Goal: Ask a question

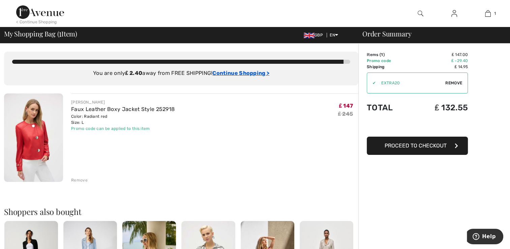
click at [241, 72] on ins "Continue Shopping >" at bounding box center [240, 73] width 57 height 6
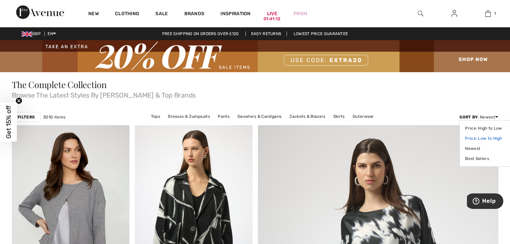
click at [491, 138] on link "Price: Low to High" at bounding box center [486, 138] width 42 height 10
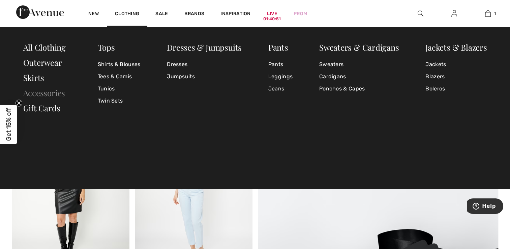
click at [55, 89] on link "Accessories" at bounding box center [44, 92] width 42 height 11
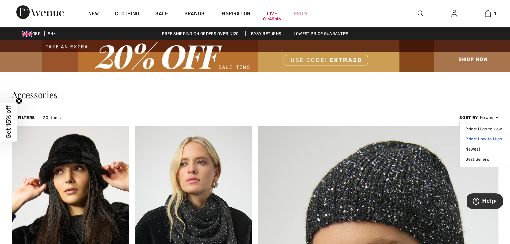
click at [481, 140] on link "Price: Low to High" at bounding box center [486, 139] width 42 height 10
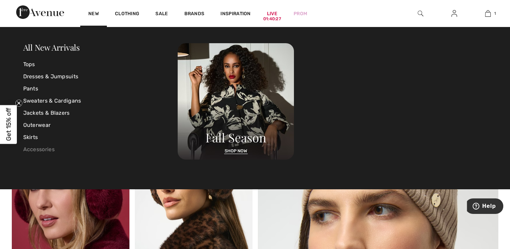
click at [35, 149] on link "Accessories" at bounding box center [100, 149] width 155 height 12
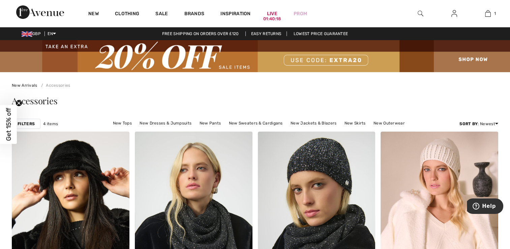
click at [51, 123] on span "4 items" at bounding box center [50, 124] width 15 height 6
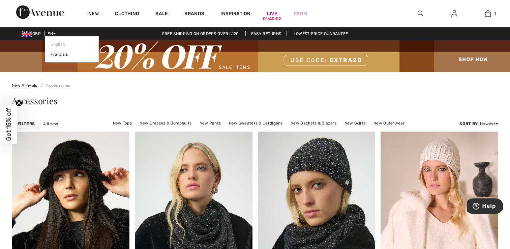
click at [57, 43] on link "English" at bounding box center [72, 44] width 42 height 10
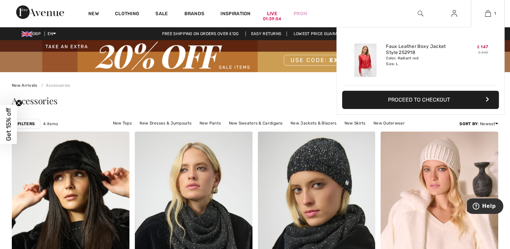
click at [418, 100] on button "Proceed to Checkout" at bounding box center [420, 100] width 157 height 18
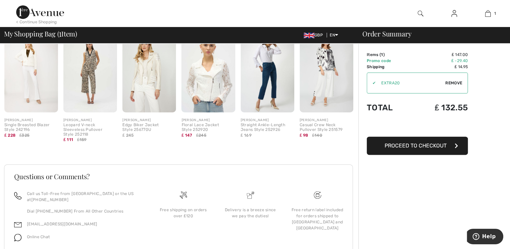
scroll to position [211, 0]
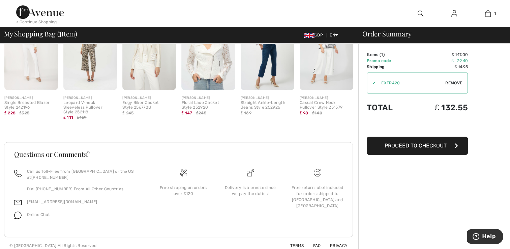
click at [40, 212] on span "Online Chat" at bounding box center [38, 214] width 23 height 5
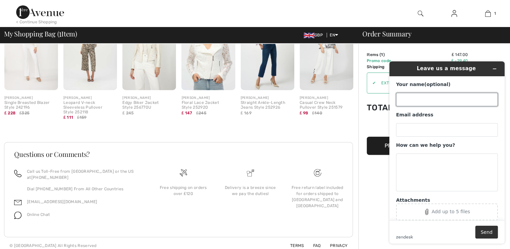
click at [418, 101] on input "Your name (optional)" at bounding box center [447, 99] width 102 height 13
type input "[PERSON_NAME]"
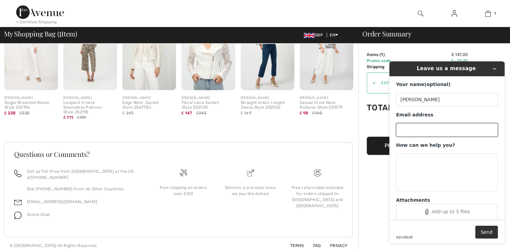
click at [403, 129] on input "Email address" at bounding box center [447, 129] width 102 height 13
type input "[EMAIL_ADDRESS][DOMAIN_NAME]"
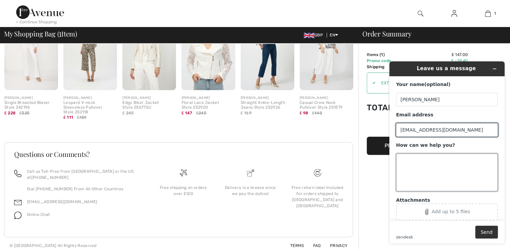
click at [408, 162] on textarea "How can we help you?" at bounding box center [447, 172] width 102 height 38
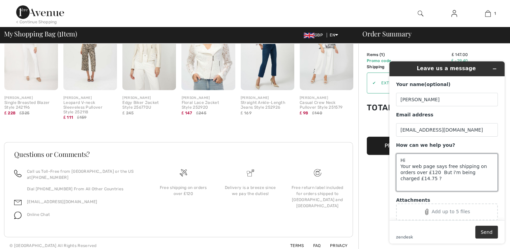
click at [437, 172] on textarea "Hi Your web page says free shipping on orders over £120 But i'm being charged £…" at bounding box center [447, 172] width 102 height 38
click at [433, 171] on textarea "Hi Your web page says free shipping on orders over £120 But i'm being charged £…" at bounding box center [447, 172] width 102 height 38
click at [419, 178] on textarea "Hi Your web page says free shipping on orders over £120 But I'm being charged £…" at bounding box center [447, 172] width 102 height 38
drag, startPoint x: 492, startPoint y: 178, endPoint x: 465, endPoint y: 179, distance: 27.3
click at [465, 179] on textarea "Hi Your web page says free shipping on orders over £120 But I'm being charged £…" at bounding box center [447, 172] width 102 height 38
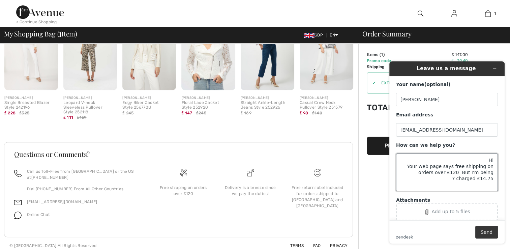
type textarea "Hi Your web page says free shipping on orders over £120 But I'm being charged £…"
click at [486, 234] on button "Send" at bounding box center [486, 231] width 23 height 13
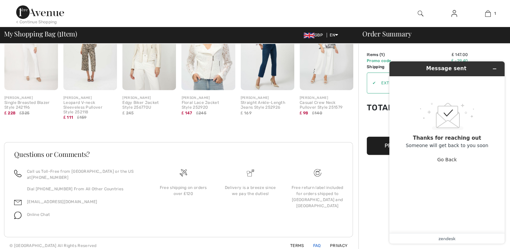
click at [316, 243] on link "FAQ" at bounding box center [313, 245] width 16 height 5
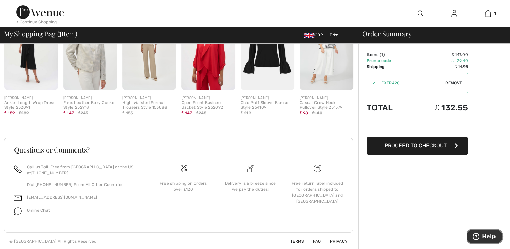
click at [479, 237] on icon "Help" at bounding box center [475, 236] width 7 height 7
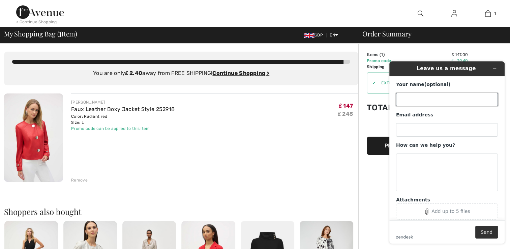
click at [406, 96] on input "Your name (optional)" at bounding box center [447, 99] width 102 height 13
type input "lynne"
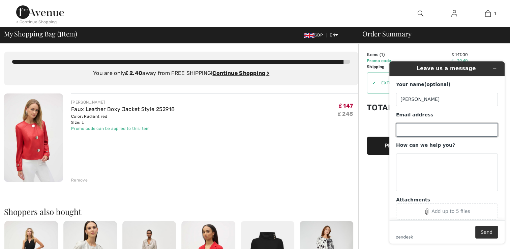
click at [404, 130] on input "Email address" at bounding box center [447, 129] width 102 height 13
type input "lynneg1002@outlook.com"
click at [409, 162] on textarea "How can we help you?" at bounding box center [447, 172] width 102 height 38
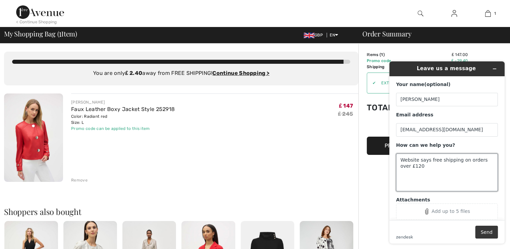
type textarea "Website says free shipping on orders over £120"
click at [481, 234] on button "Send" at bounding box center [486, 231] width 23 height 13
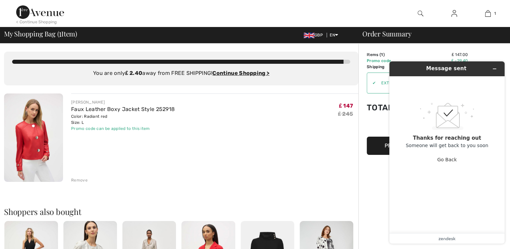
click at [362, 183] on div "Order Summary Details Items ( 1 ) ₤ 147.00 Promo code ₤ -29.40 Shipping ₤ 14.95…" at bounding box center [434, 251] width 152 height 417
click at [374, 184] on div "Order Summary Details Items ( 1 ) ₤ 147.00 Promo code ₤ -29.40 Shipping ₤ 14.95…" at bounding box center [434, 251] width 152 height 417
click at [491, 68] on button "Minimize widget" at bounding box center [494, 68] width 11 height 9
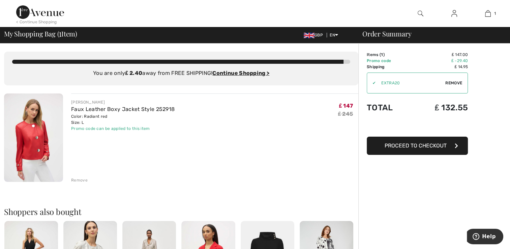
click at [420, 145] on span "Proceed to Checkout" at bounding box center [415, 145] width 62 height 6
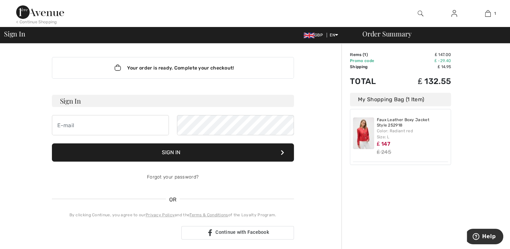
click at [499, 106] on div "Order Summary Details Items ( 1 ) ₤ 147.00 Promo code ₤ -29.40 Shipping ₤ 14.95…" at bounding box center [425, 236] width 168 height 386
